Goal: Transaction & Acquisition: Purchase product/service

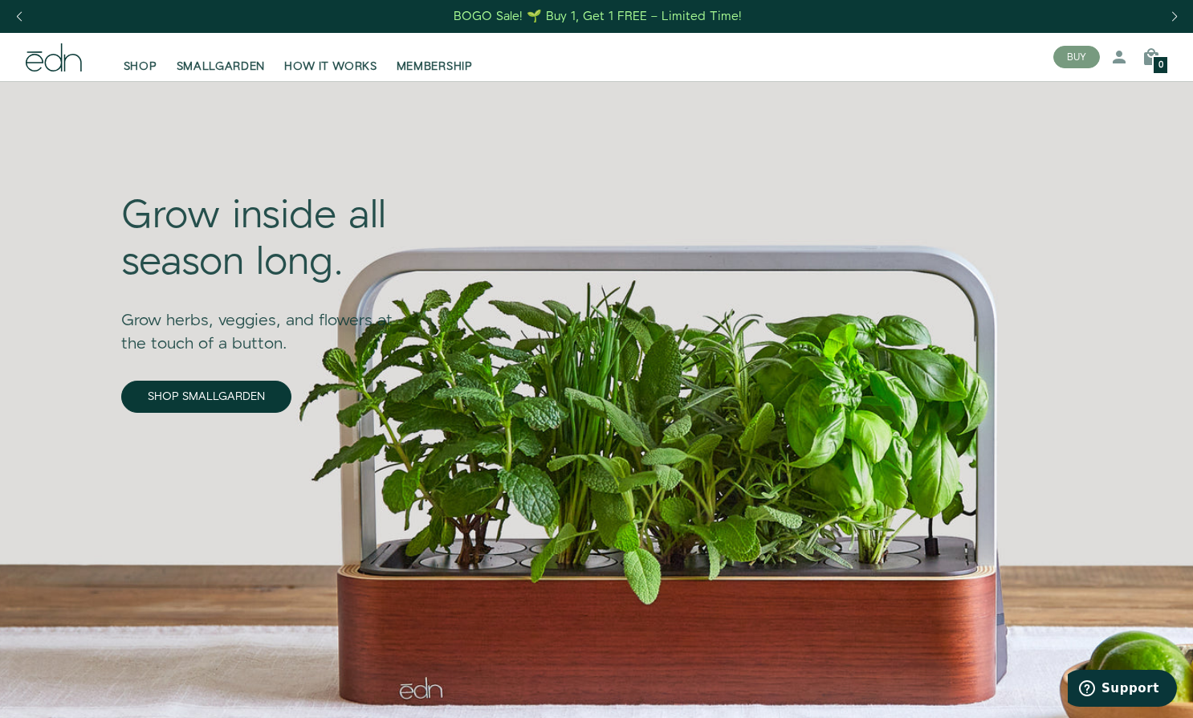
click at [149, 71] on span "SHOP" at bounding box center [141, 67] width 34 height 16
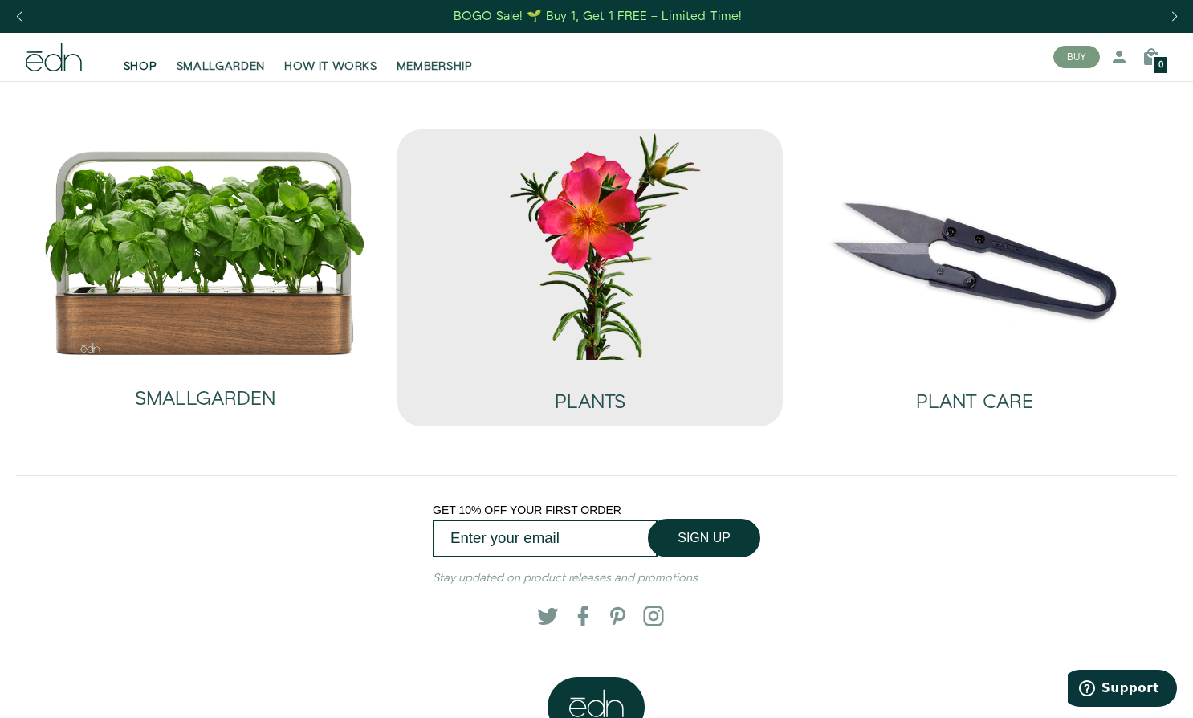
click at [549, 265] on img at bounding box center [589, 244] width 359 height 230
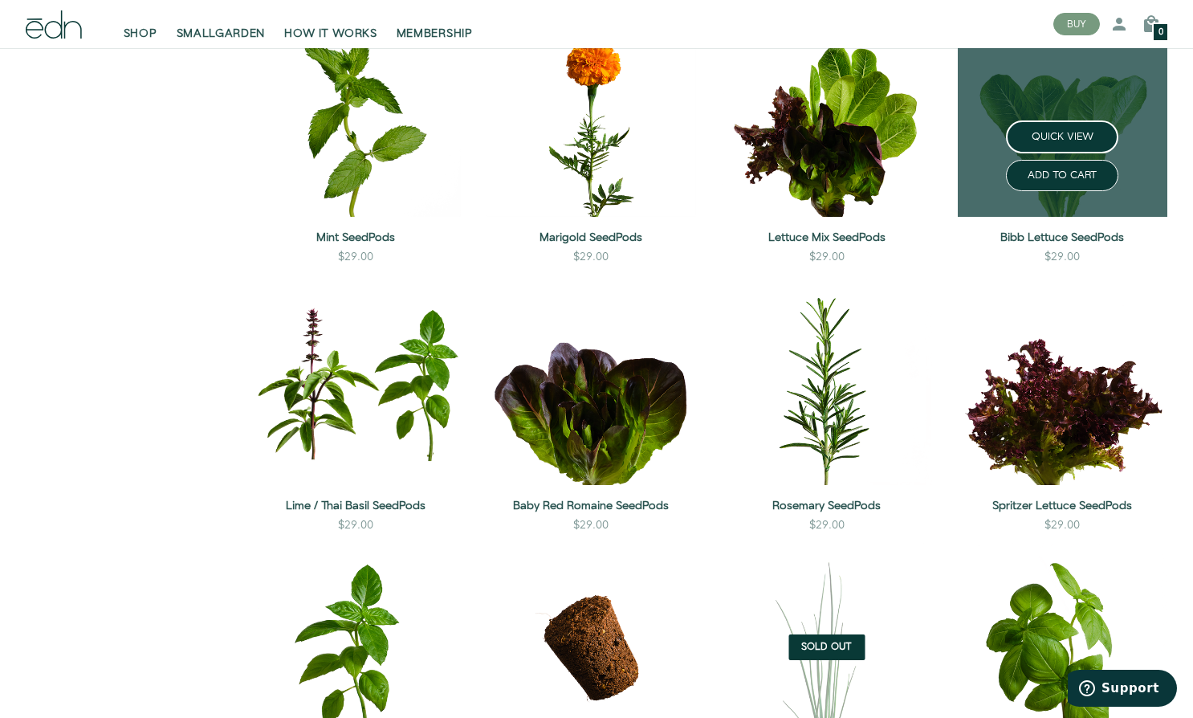
scroll to position [1092, 0]
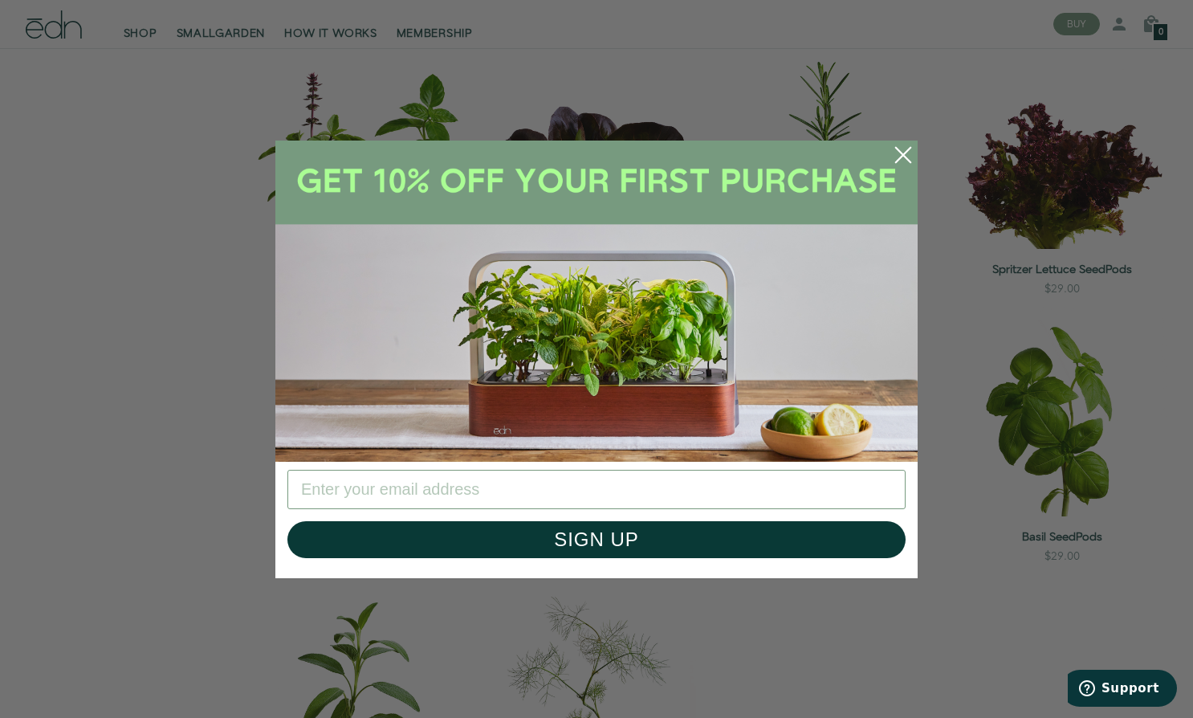
click at [897, 154] on circle "Close dialog" at bounding box center [902, 154] width 35 height 35
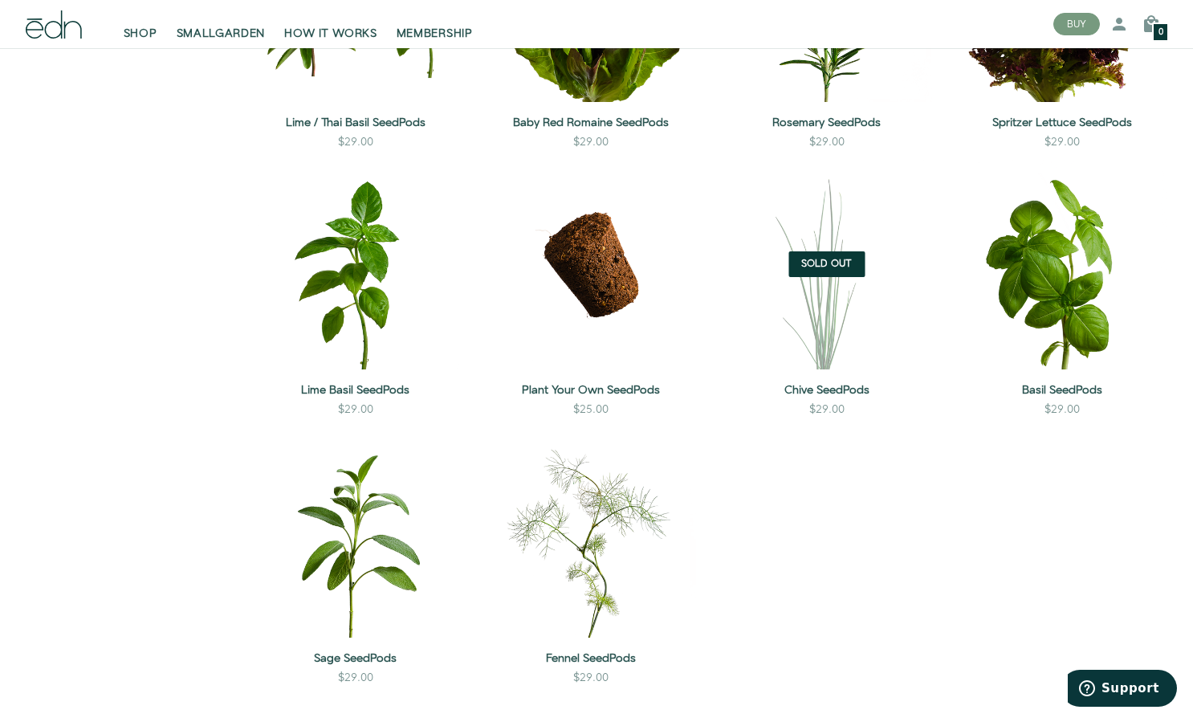
scroll to position [1461, 0]
